Goal: Task Accomplishment & Management: Manage account settings

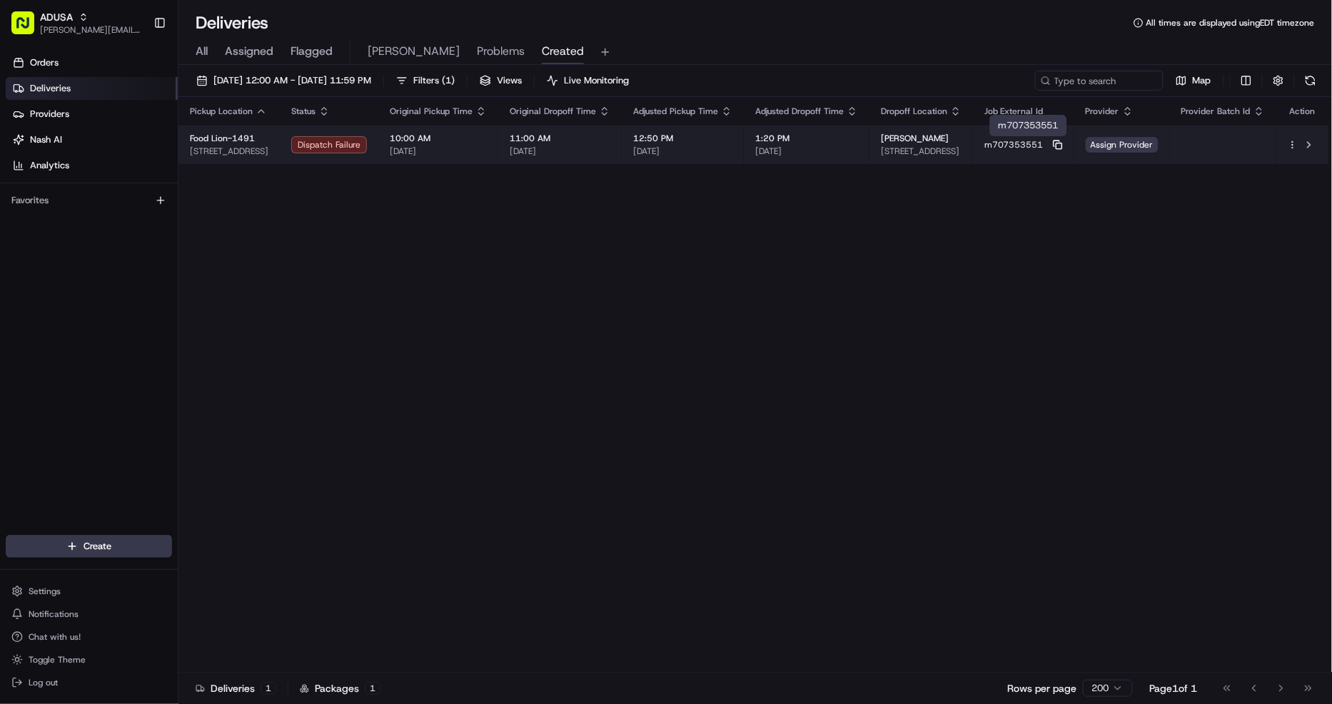
click at [1059, 146] on icon at bounding box center [1056, 144] width 6 height 6
click at [1311, 139] on button at bounding box center [1308, 144] width 17 height 17
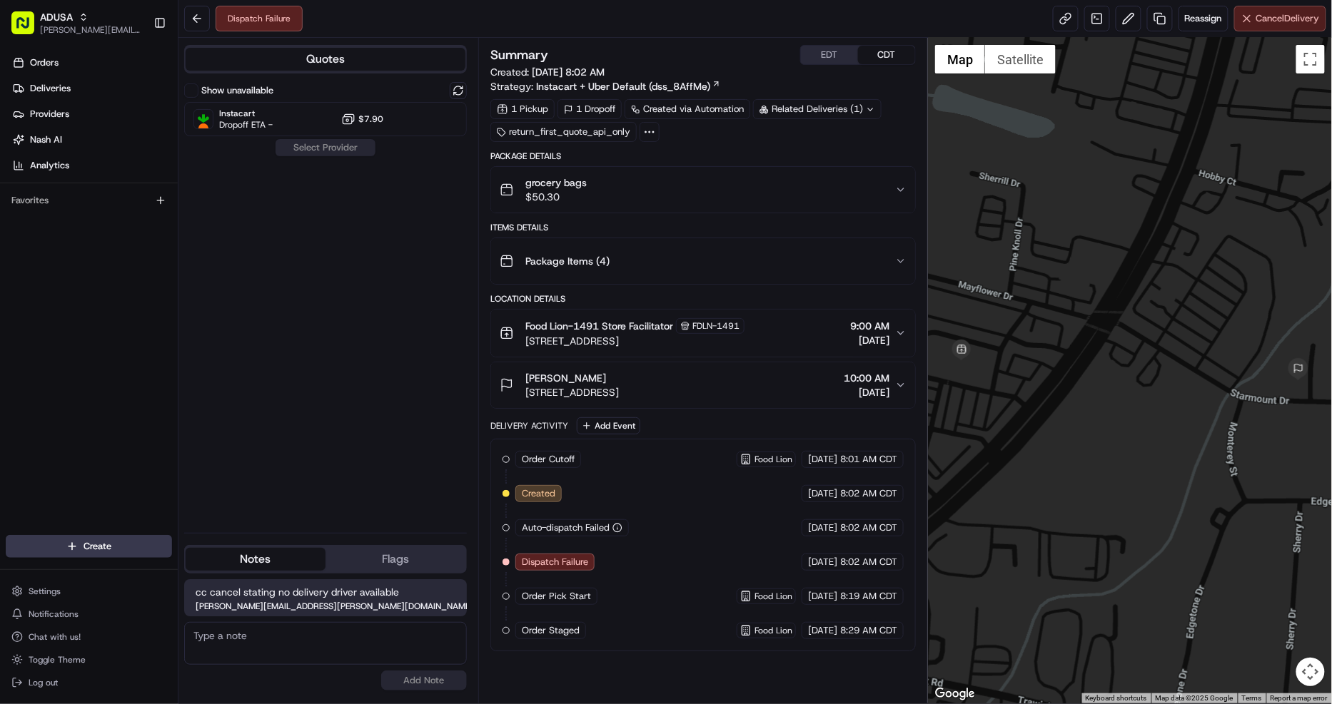
click at [1260, 15] on span "Cancel Delivery" at bounding box center [1288, 18] width 64 height 13
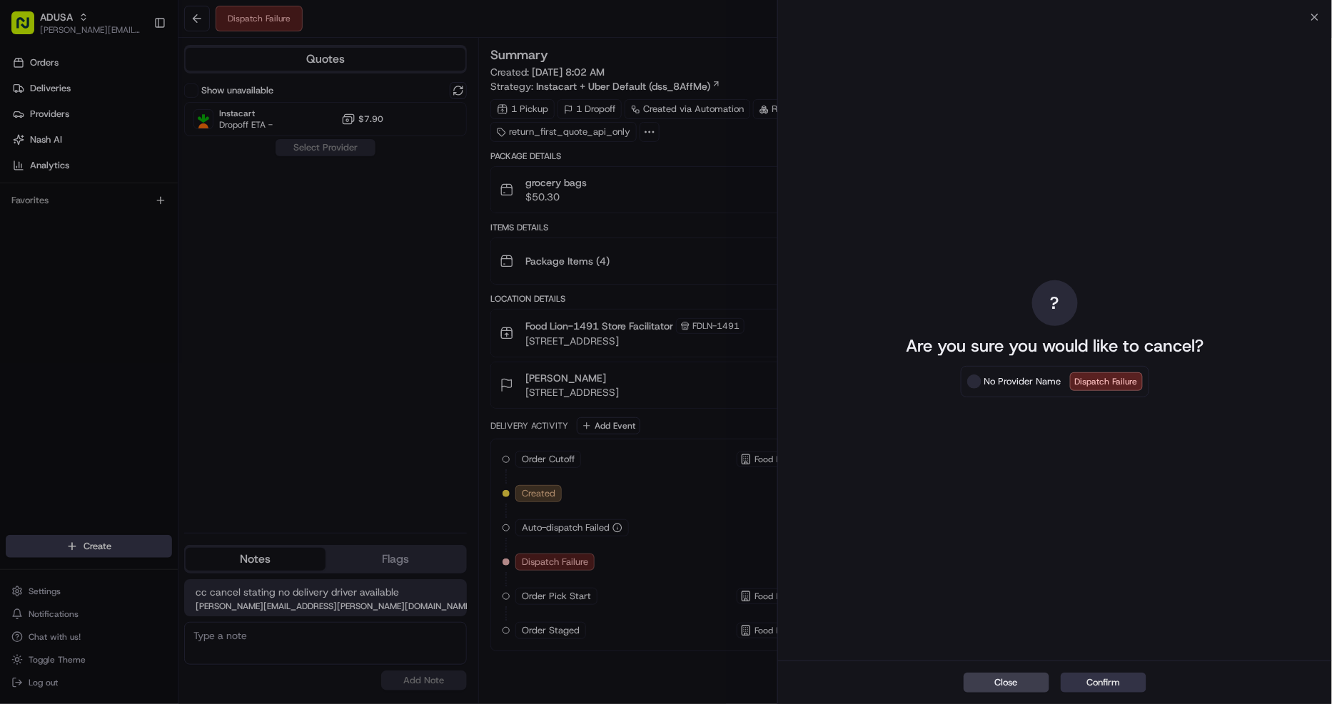
click at [1110, 686] on button "Confirm" at bounding box center [1103, 683] width 86 height 20
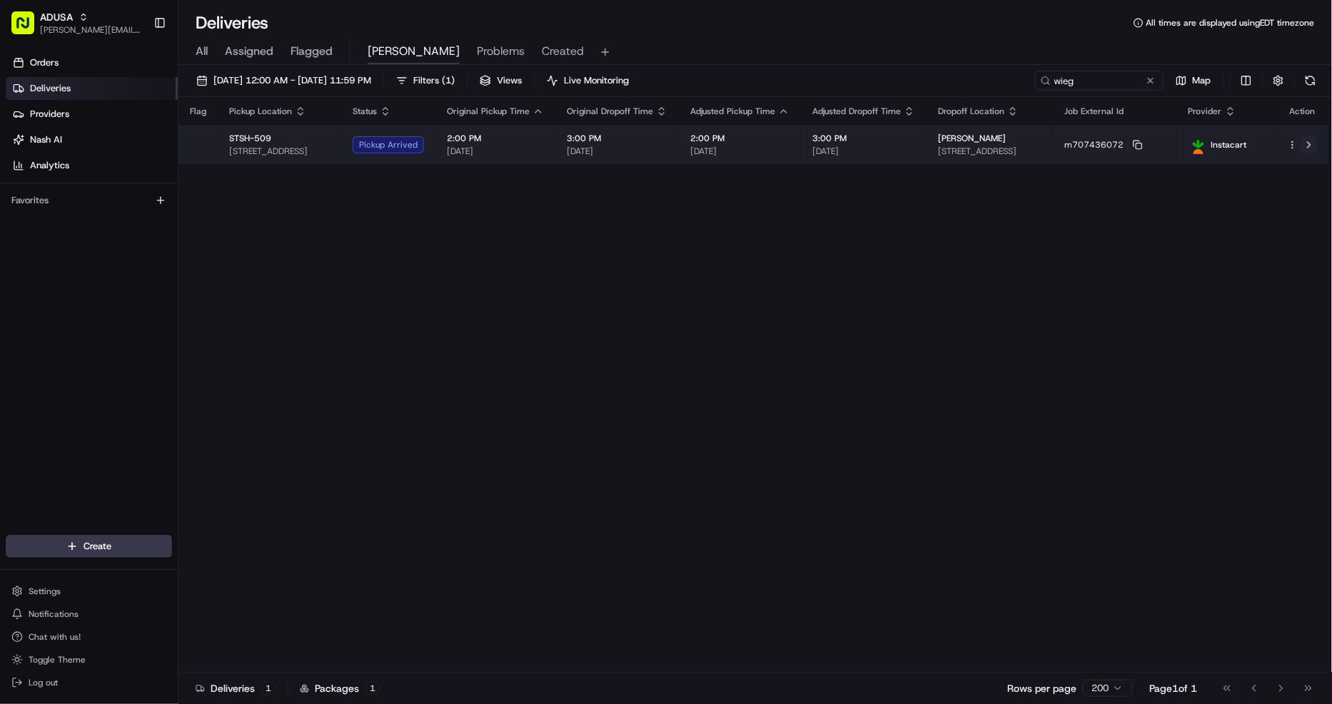
type input "wieg"
click at [1309, 144] on button at bounding box center [1308, 144] width 17 height 17
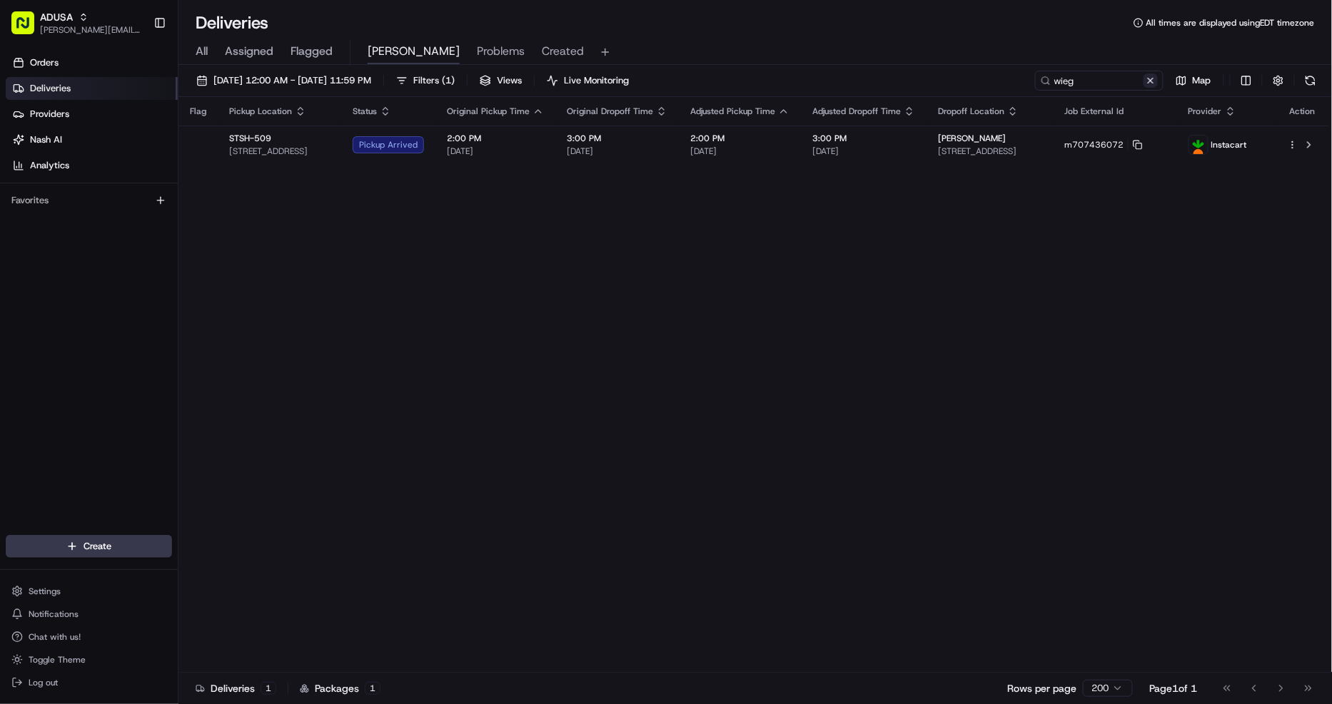
click at [1149, 81] on button at bounding box center [1150, 81] width 14 height 14
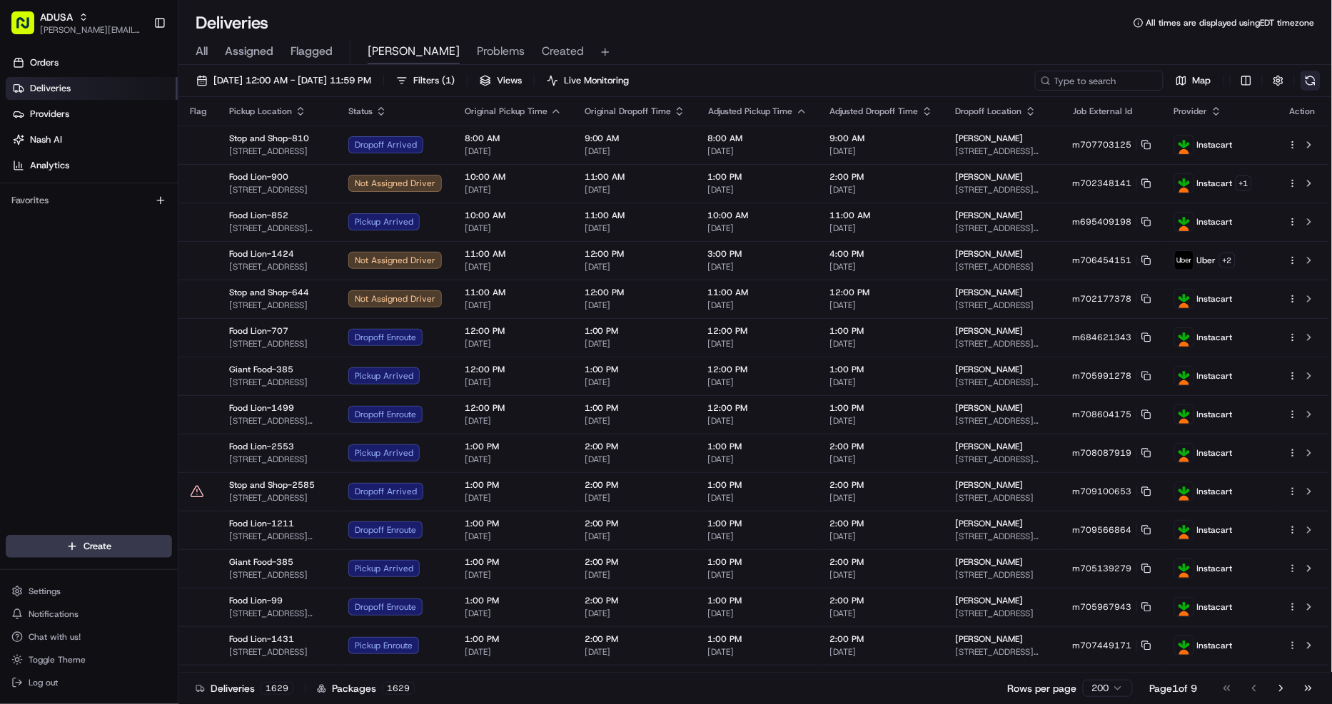
click at [1310, 77] on button at bounding box center [1310, 81] width 20 height 20
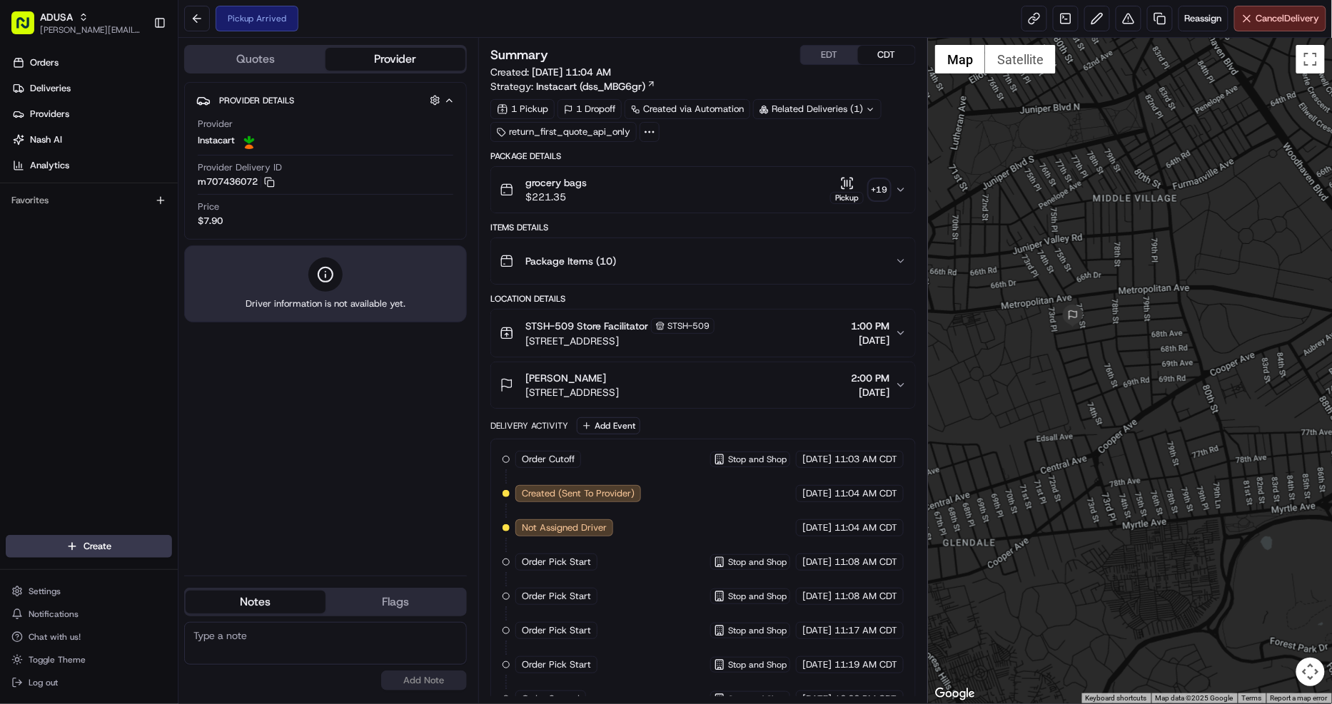
drag, startPoint x: 1135, startPoint y: 515, endPoint x: 1109, endPoint y: 281, distance: 235.5
click at [1109, 281] on div at bounding box center [1130, 371] width 404 height 666
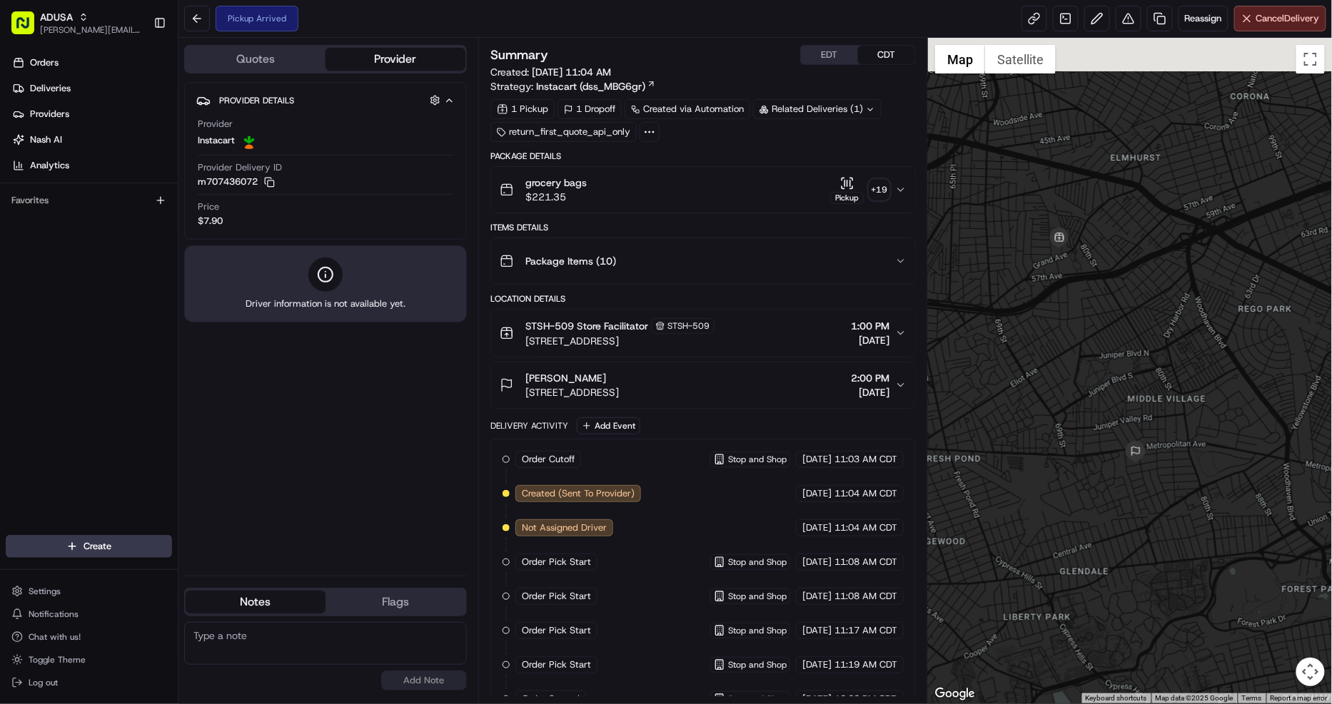
drag, startPoint x: 1142, startPoint y: 284, endPoint x: 1178, endPoint y: 435, distance: 155.6
click at [1178, 435] on div at bounding box center [1130, 371] width 404 height 666
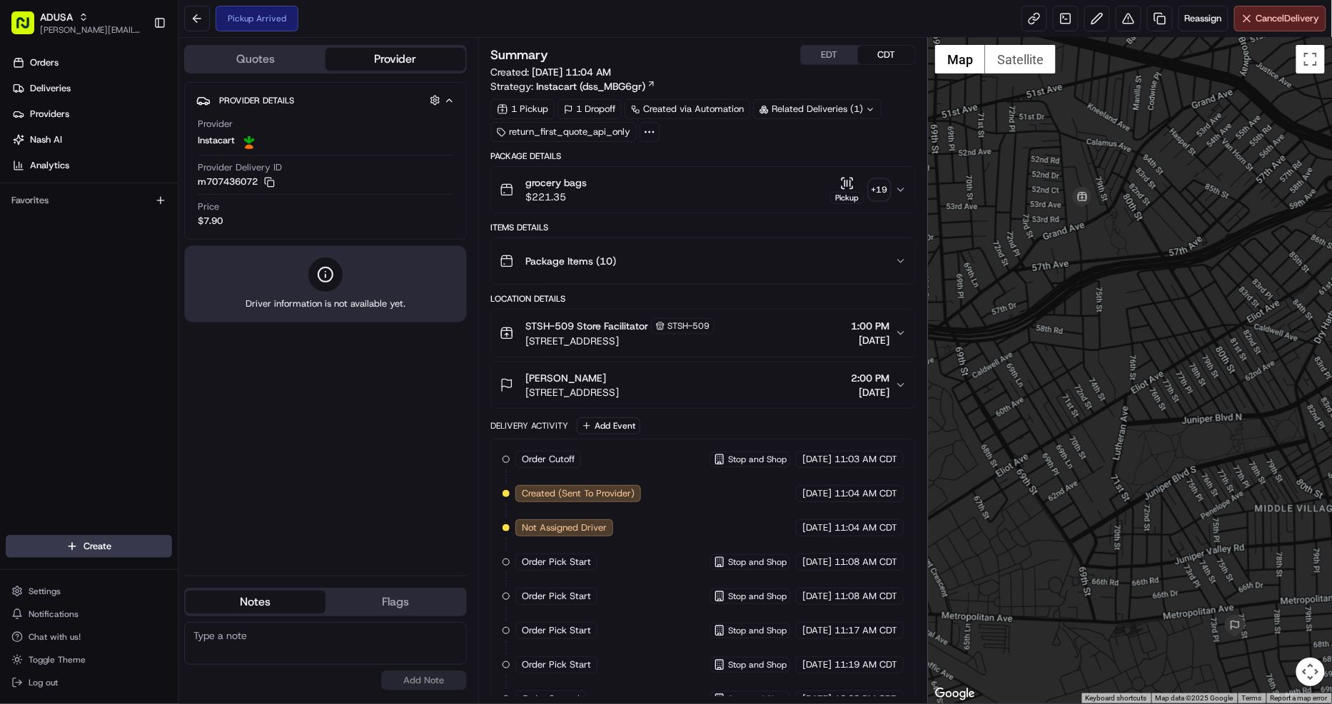
drag, startPoint x: 1094, startPoint y: 358, endPoint x: 1137, endPoint y: 358, distance: 42.8
click at [1137, 358] on div at bounding box center [1130, 371] width 404 height 666
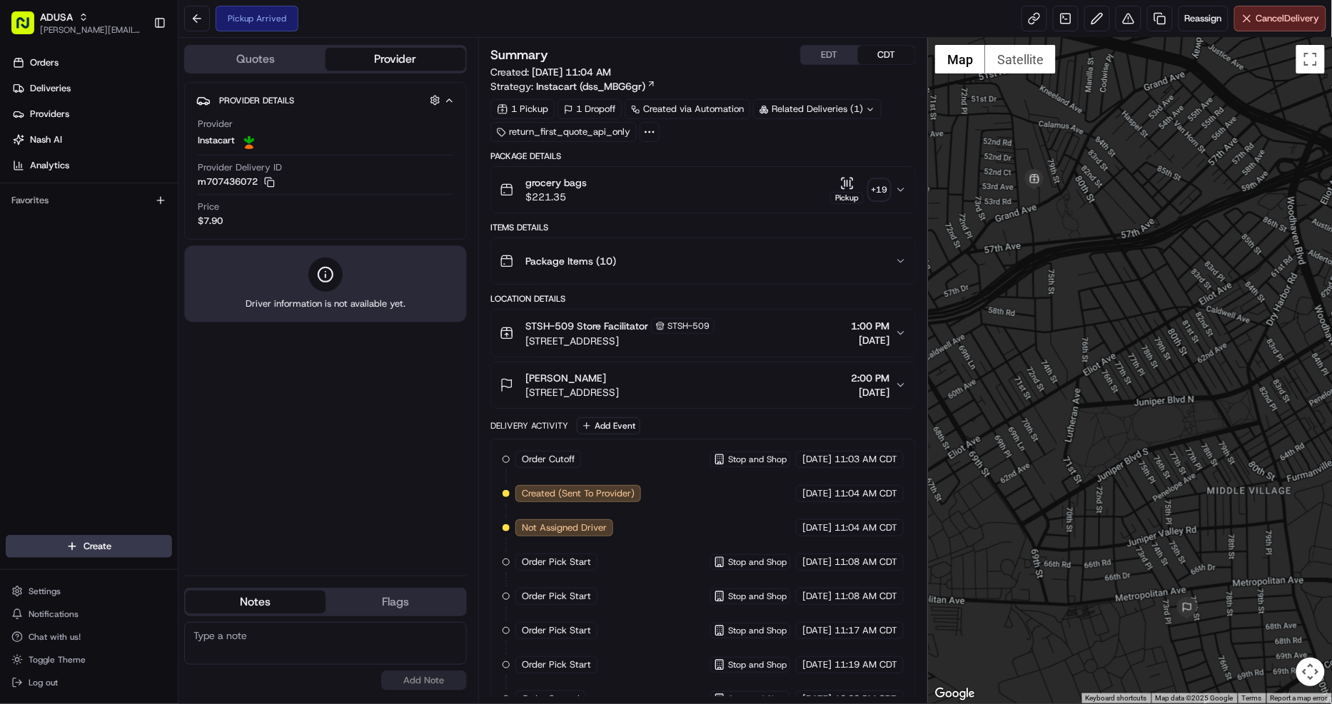
drag, startPoint x: 1165, startPoint y: 450, endPoint x: 1111, endPoint y: 410, distance: 67.8
click at [1111, 410] on div at bounding box center [1130, 371] width 404 height 666
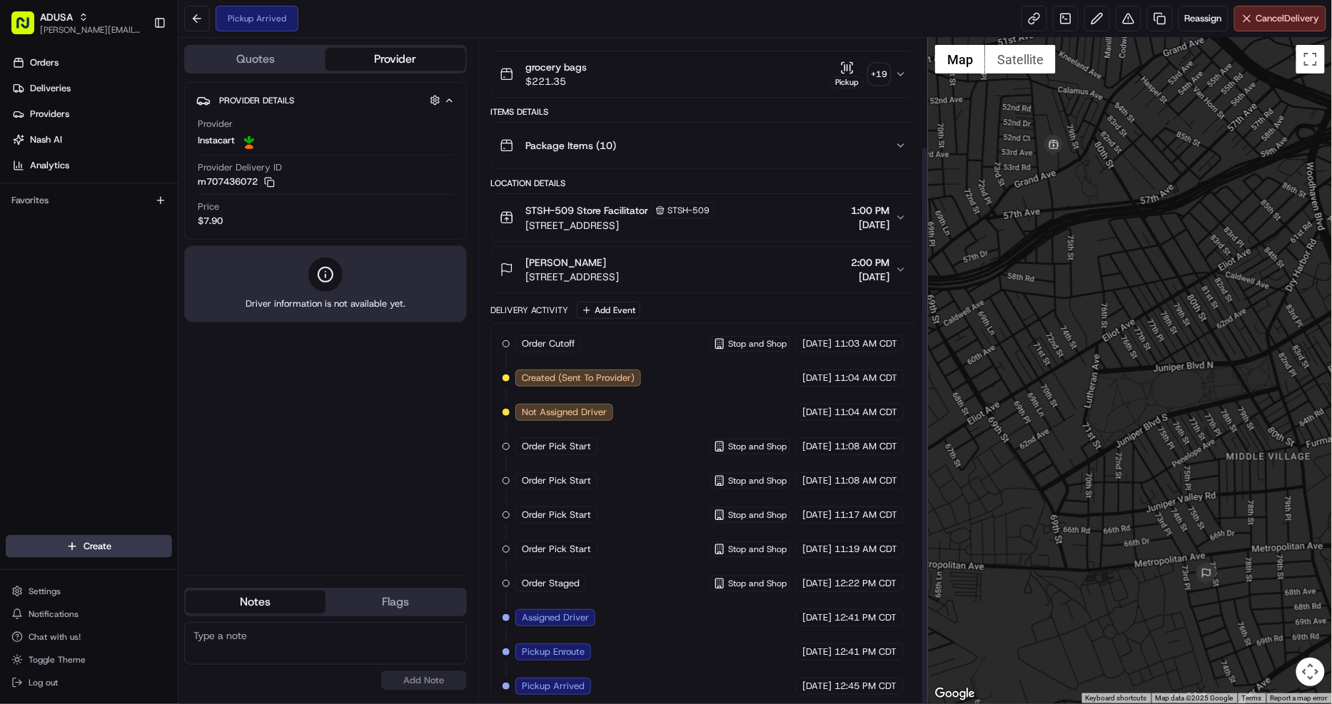
scroll to position [129, 0]
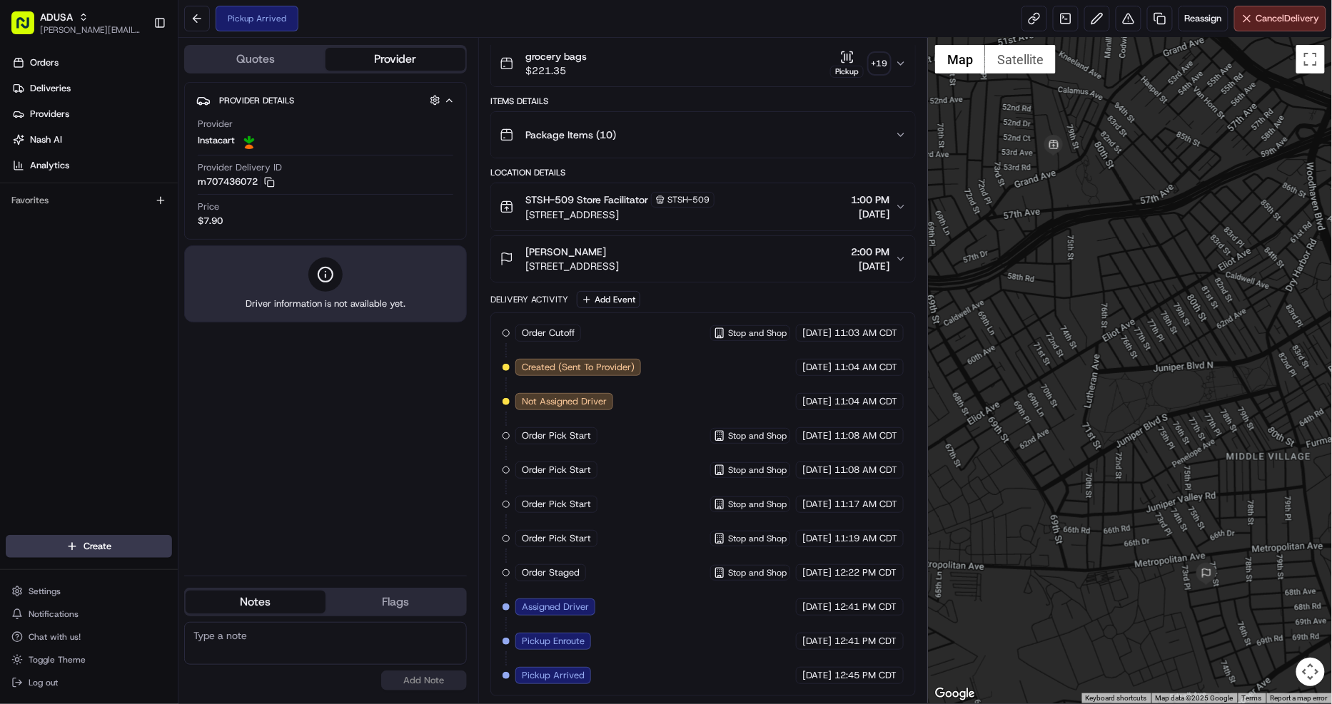
click at [701, 132] on div "Package Items ( 10 )" at bounding box center [697, 135] width 395 height 29
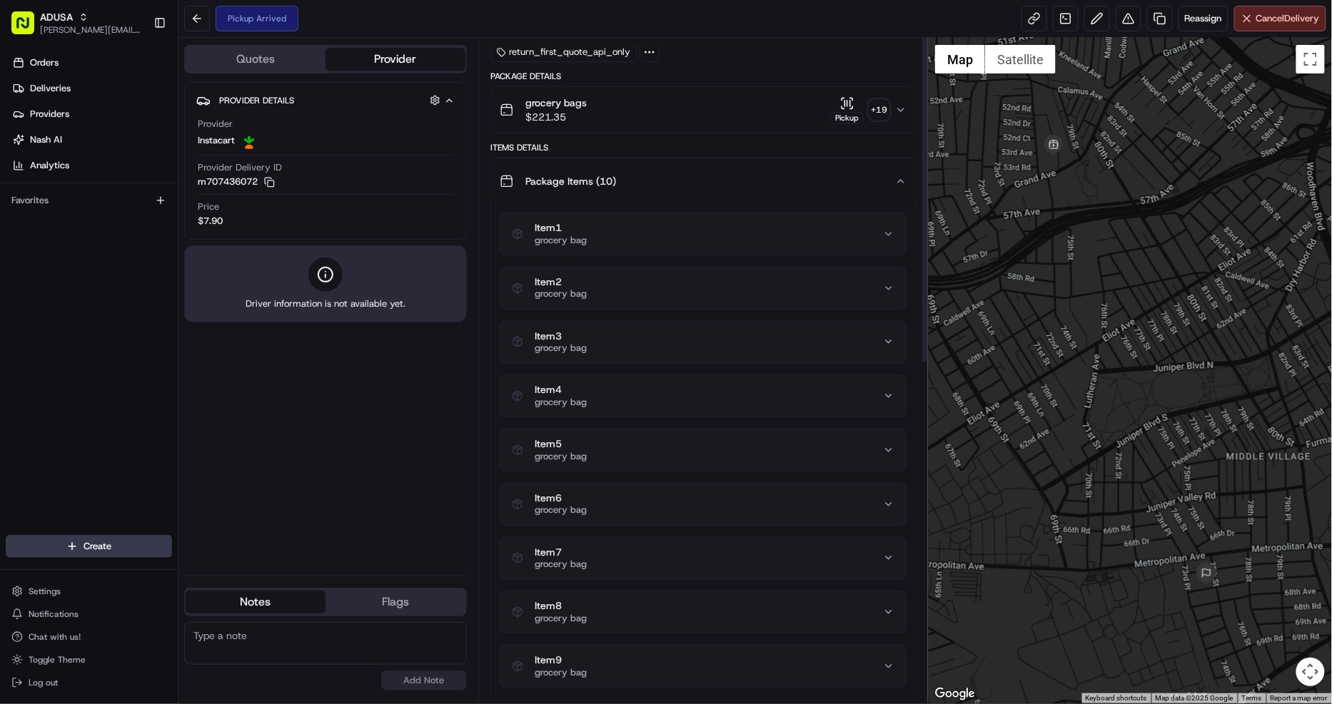
scroll to position [0, 0]
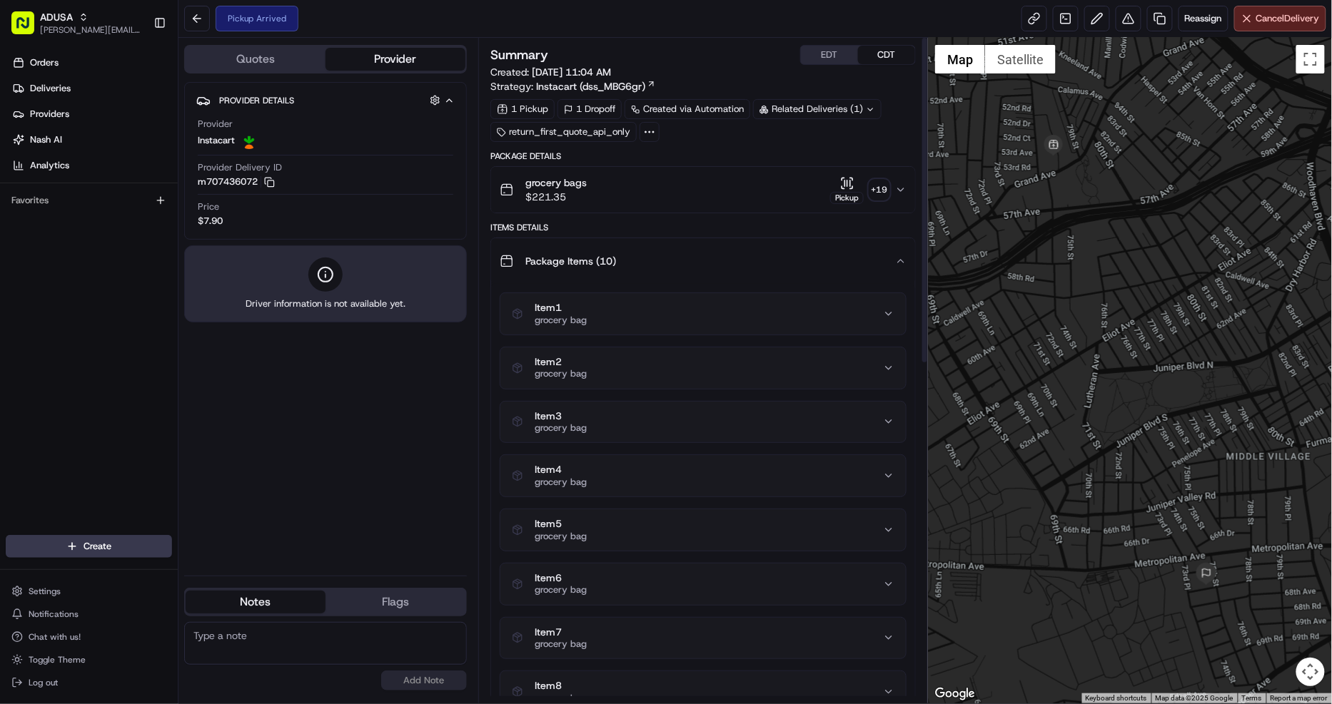
click at [672, 269] on div "Package Items ( 10 )" at bounding box center [697, 261] width 395 height 29
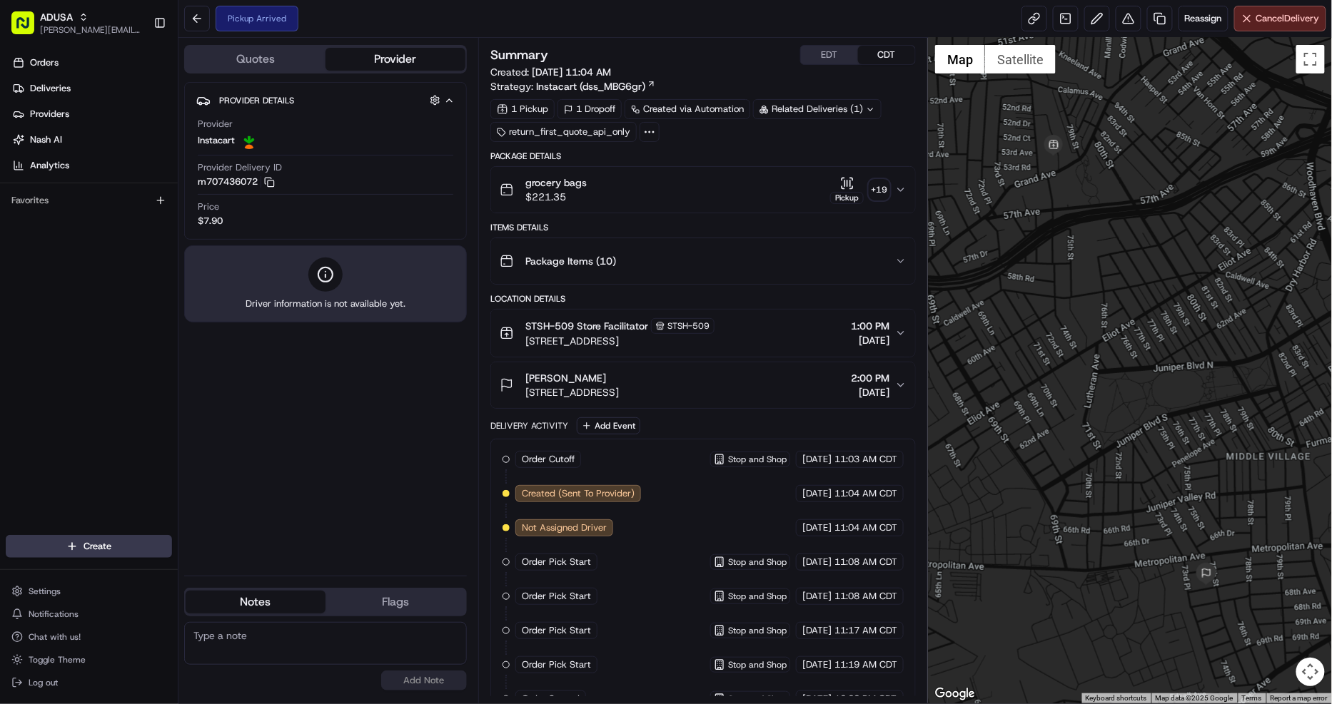
click at [697, 191] on div "grocery bags $221.35 Pickup + 19" at bounding box center [697, 190] width 395 height 29
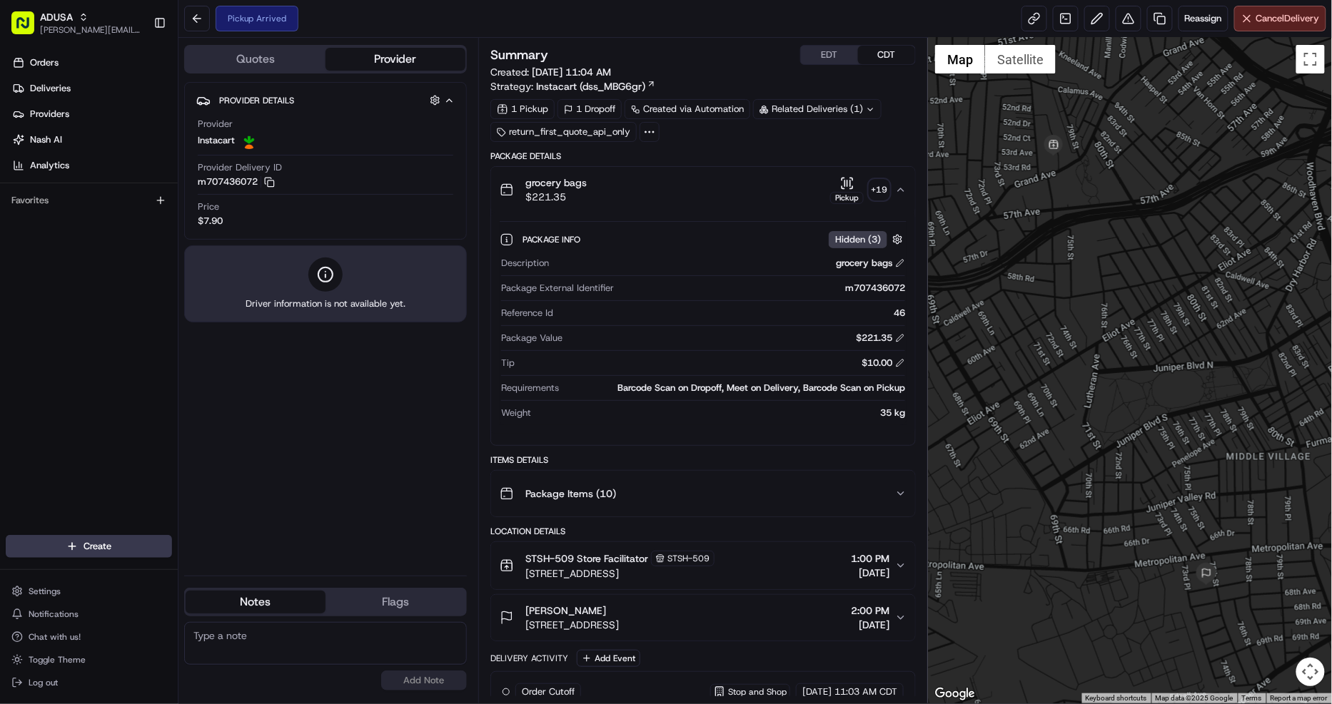
click at [697, 191] on div "grocery bags $221.35 Pickup + 19" at bounding box center [697, 190] width 395 height 29
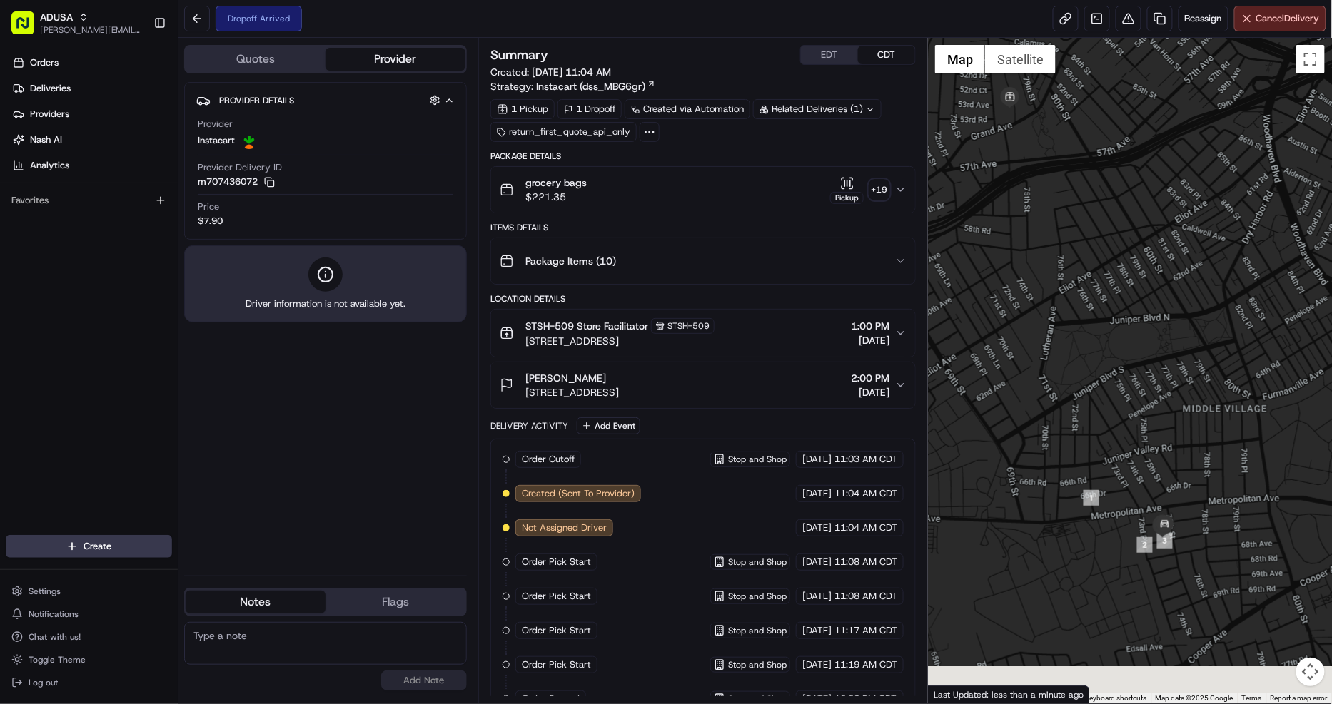
drag, startPoint x: 1256, startPoint y: 646, endPoint x: 1189, endPoint y: 564, distance: 106.0
click at [1189, 564] on div at bounding box center [1130, 371] width 404 height 666
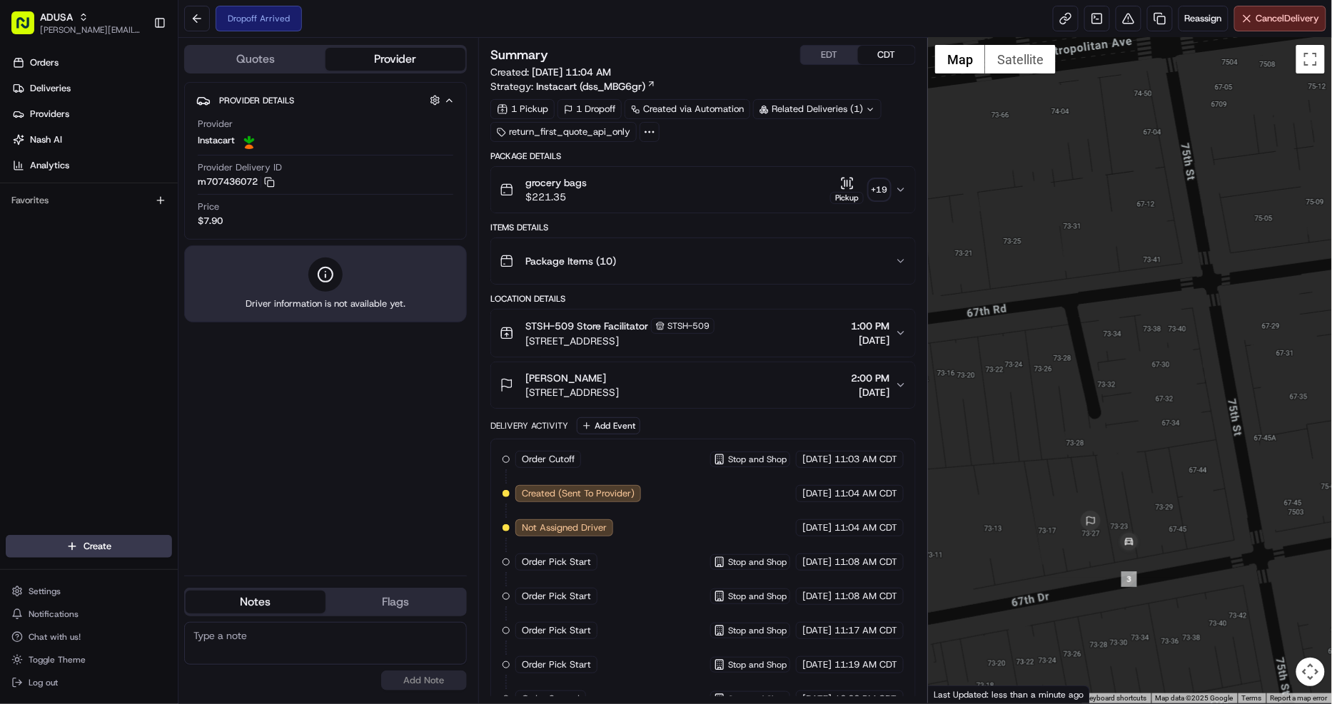
click at [769, 195] on div "grocery bags $221.35 Pickup + 19" at bounding box center [697, 190] width 395 height 29
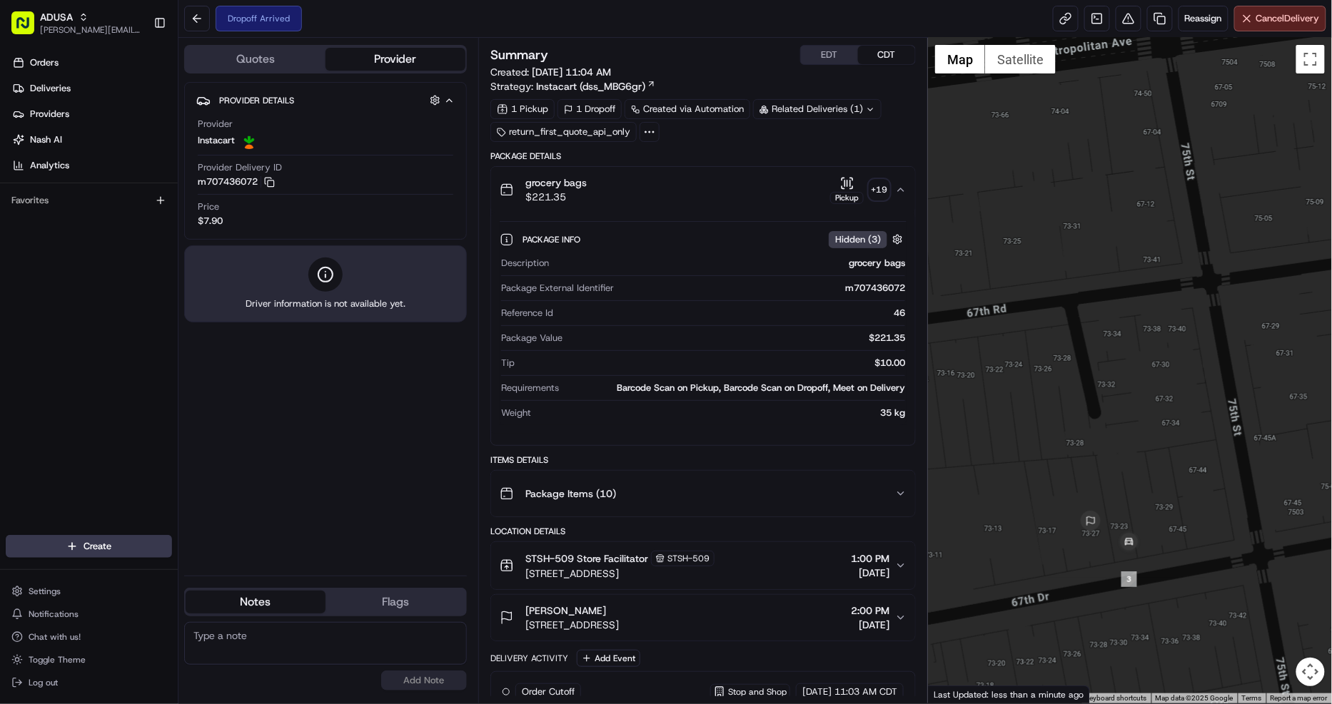
click at [769, 193] on div "grocery bags $221.35 Pickup + 19" at bounding box center [697, 190] width 395 height 29
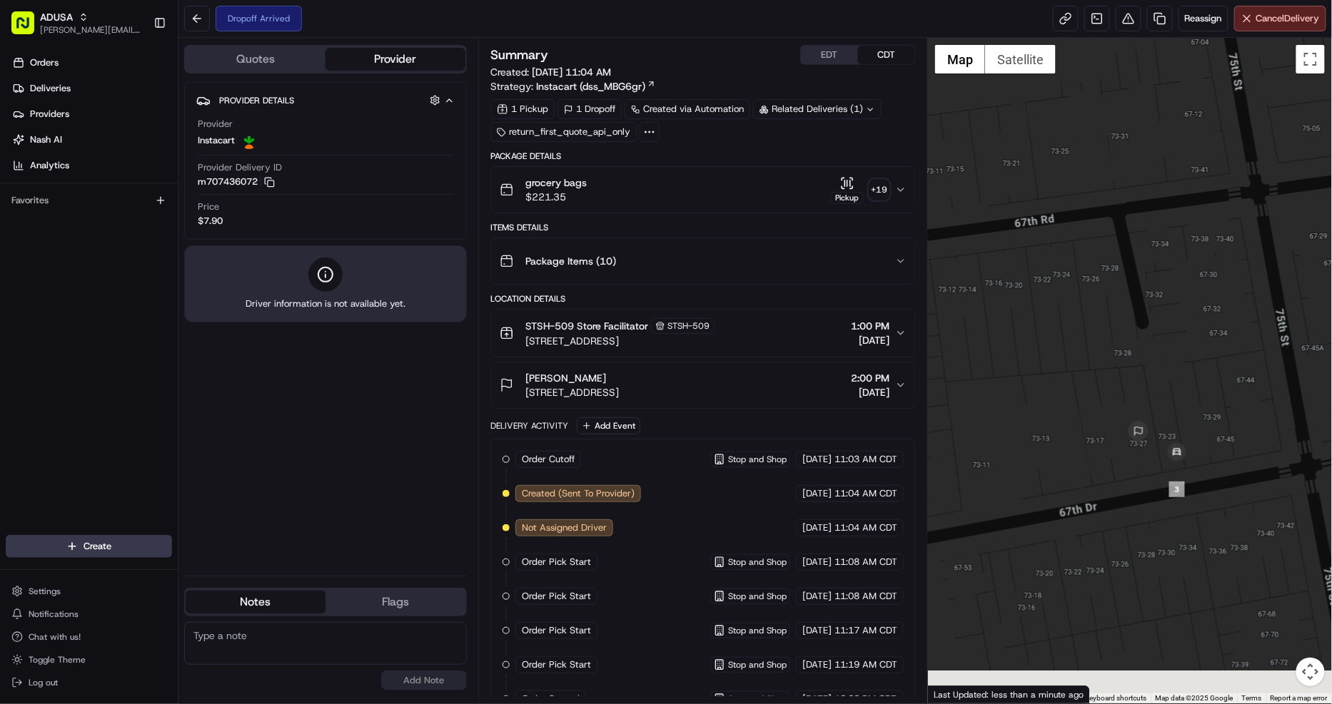
drag, startPoint x: 1014, startPoint y: 535, endPoint x: 1219, endPoint y: 471, distance: 214.6
click at [1219, 471] on div at bounding box center [1130, 371] width 404 height 666
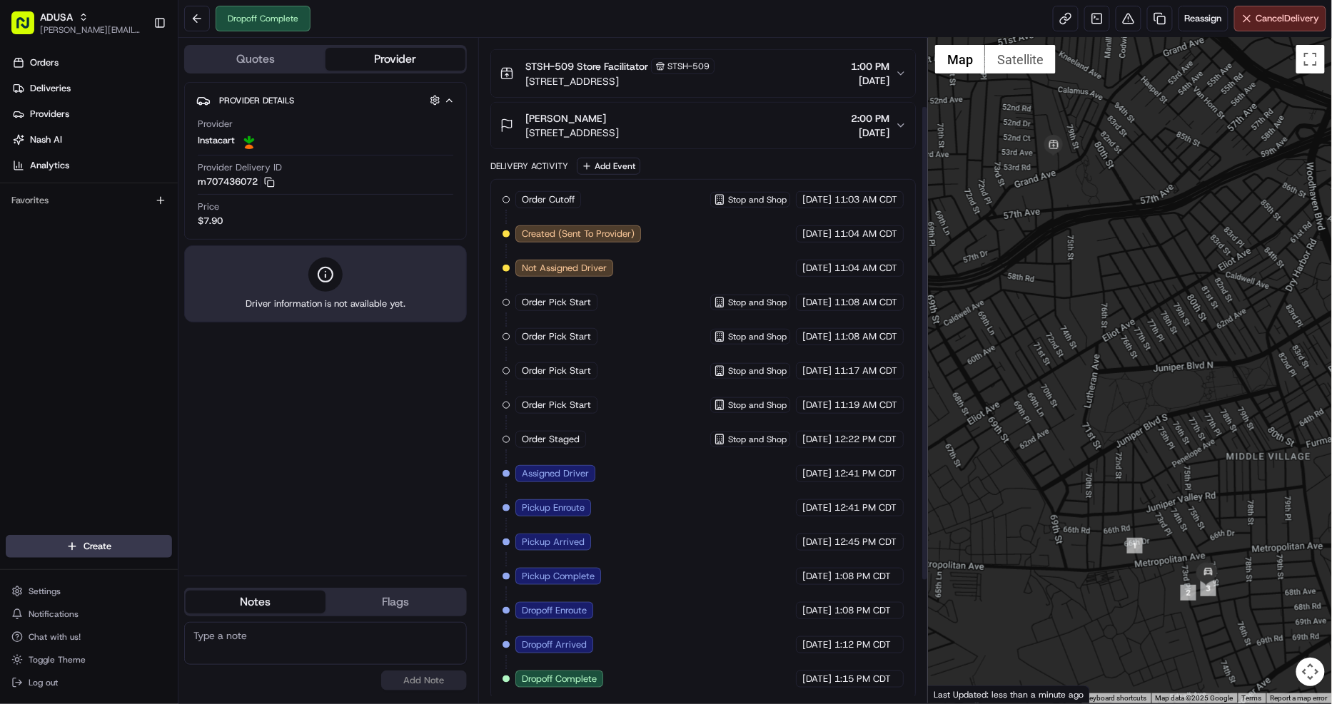
scroll to position [266, 0]
